Goal: Use online tool/utility: Utilize a website feature to perform a specific function

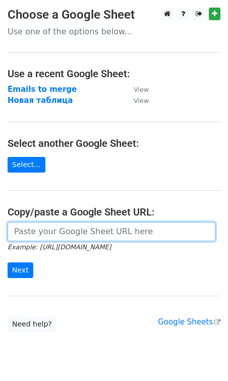
click at [69, 235] on input "url" at bounding box center [112, 231] width 208 height 19
paste input "https://docs.google.com/spreadsheets/d/1seq7XgdUTEERFp-9oYL7Pyr2-yC6MAY5lut9BQR…"
type input "https://docs.google.com/spreadsheets/d/1seq7XgdUTEERFp-9oYL7Pyr2-yC6MAY5lut9BQR…"
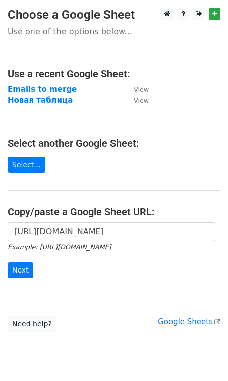
scroll to position [0, 0]
click at [20, 268] on input "Next" at bounding box center [21, 270] width 26 height 16
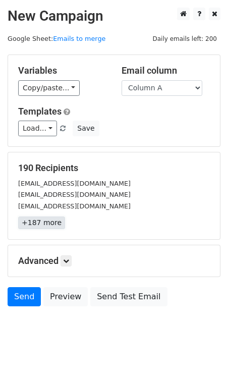
click at [37, 224] on link "+187 more" at bounding box center [41, 222] width 47 height 13
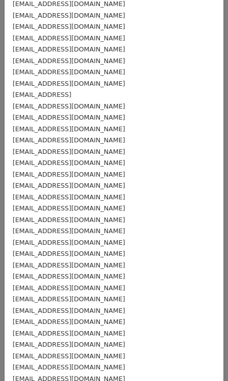
scroll to position [1866, 0]
